Goal: Task Accomplishment & Management: Use online tool/utility

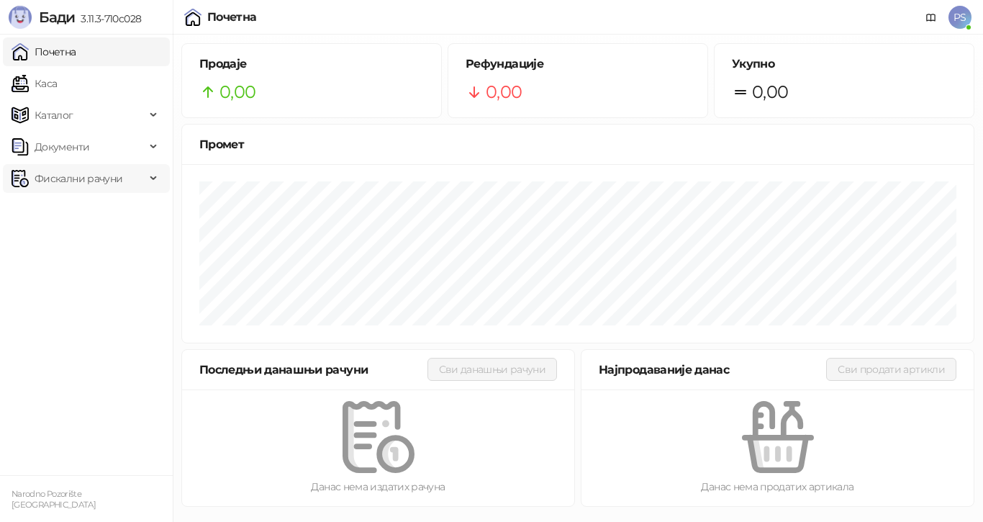
click at [81, 174] on span "Фискални рачуни" at bounding box center [79, 178] width 88 height 29
click at [83, 240] on link "По данима" at bounding box center [55, 241] width 76 height 29
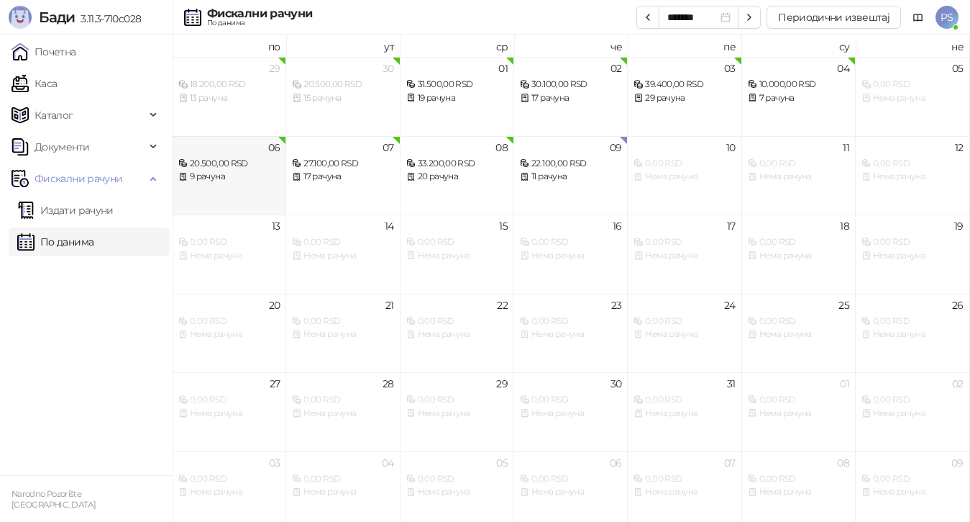
click at [237, 167] on div "20.500,00 RSD" at bounding box center [228, 164] width 101 height 14
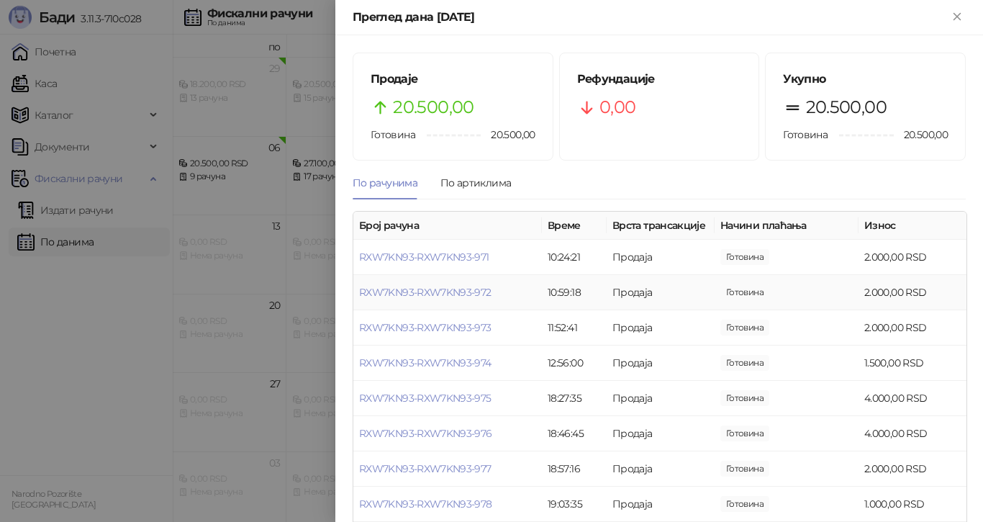
scroll to position [53, 0]
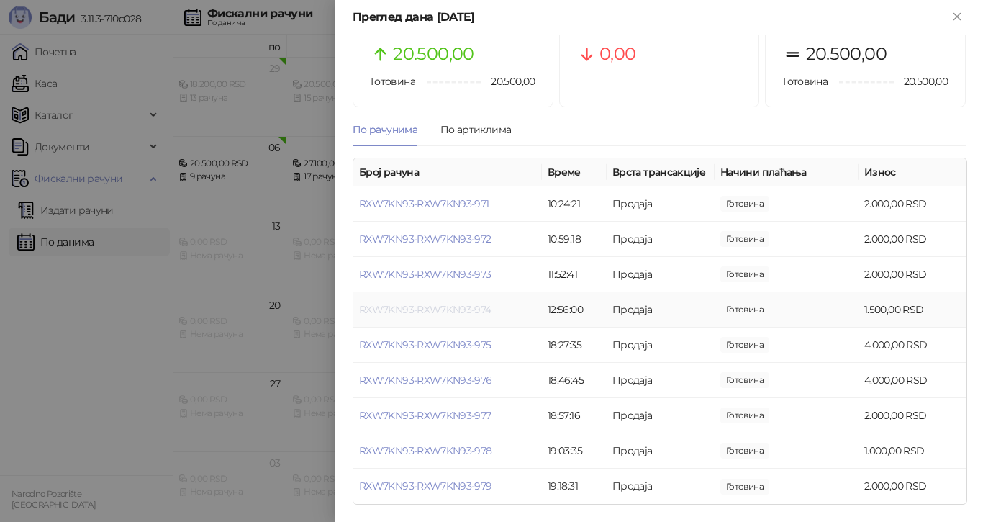
click at [484, 306] on link "RXW7KN93-RXW7KN93-974" at bounding box center [425, 309] width 132 height 13
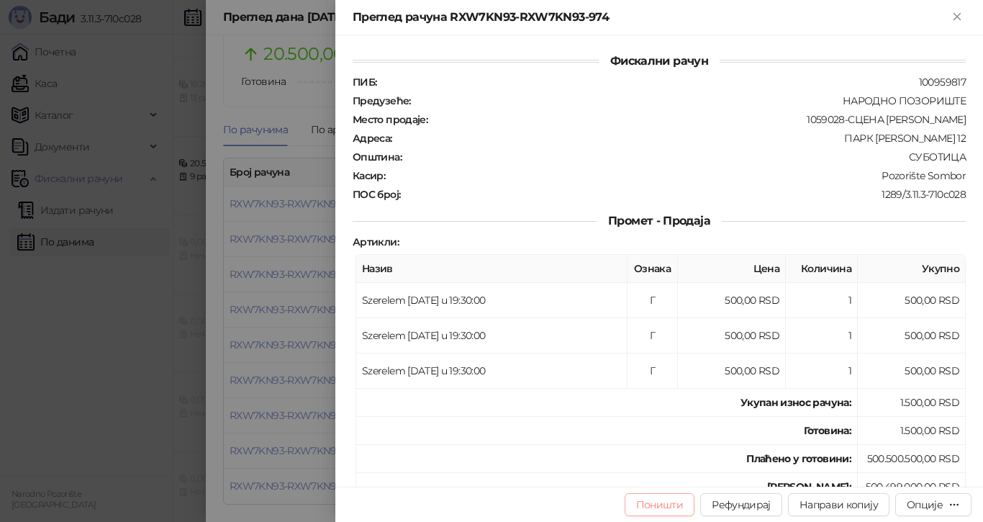
click at [681, 506] on button "Поништи" at bounding box center [659, 504] width 71 height 23
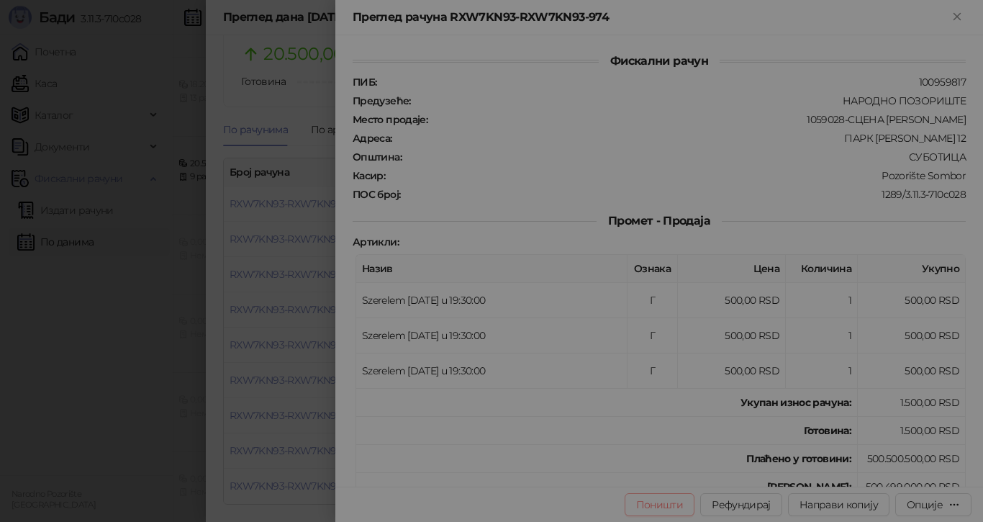
type input "**********"
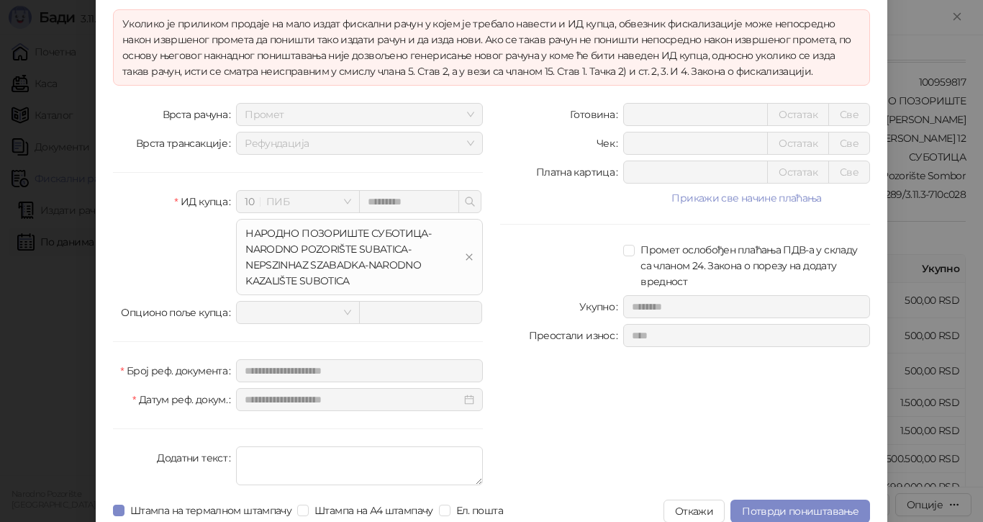
scroll to position [111, 0]
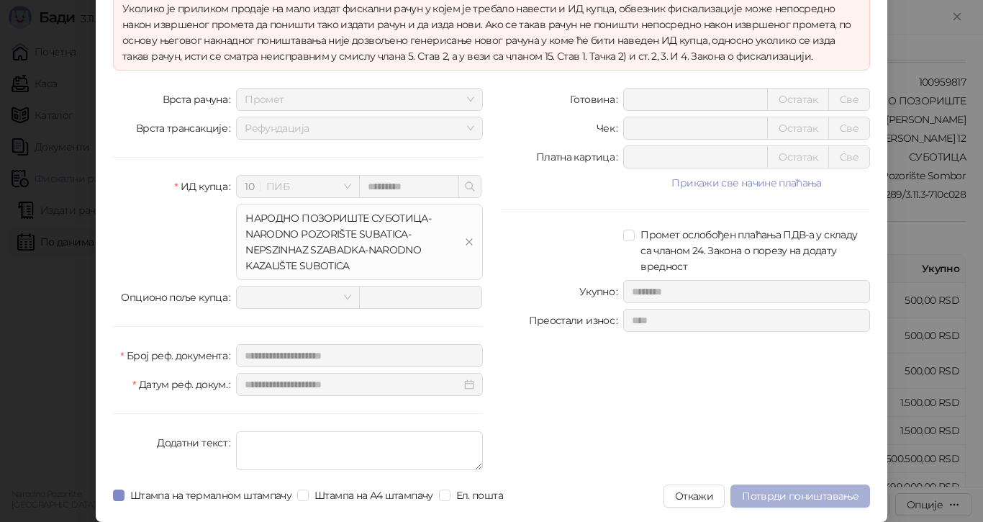
click at [796, 494] on span "Потврди поништавање" at bounding box center [800, 495] width 117 height 13
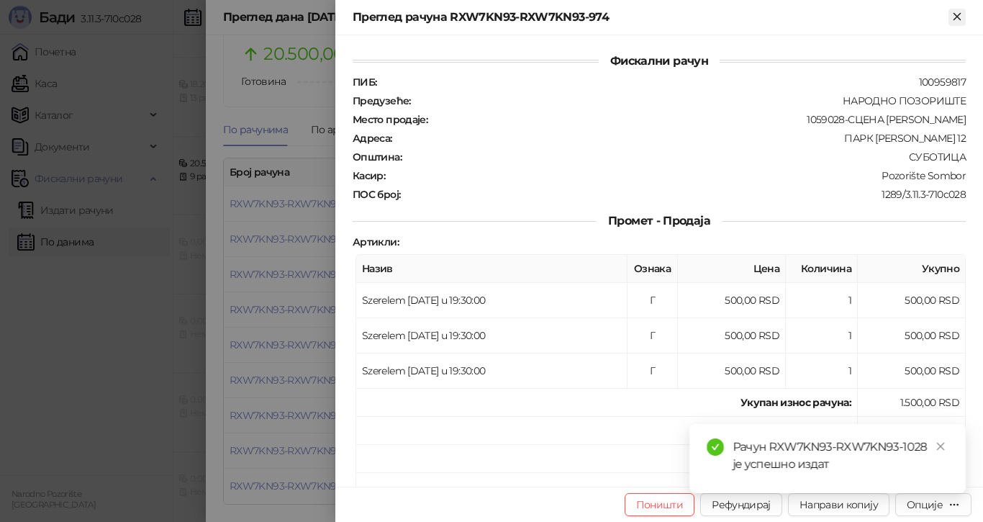
click at [963, 17] on icon "Close" at bounding box center [956, 16] width 13 height 13
